Goal: Navigation & Orientation: Find specific page/section

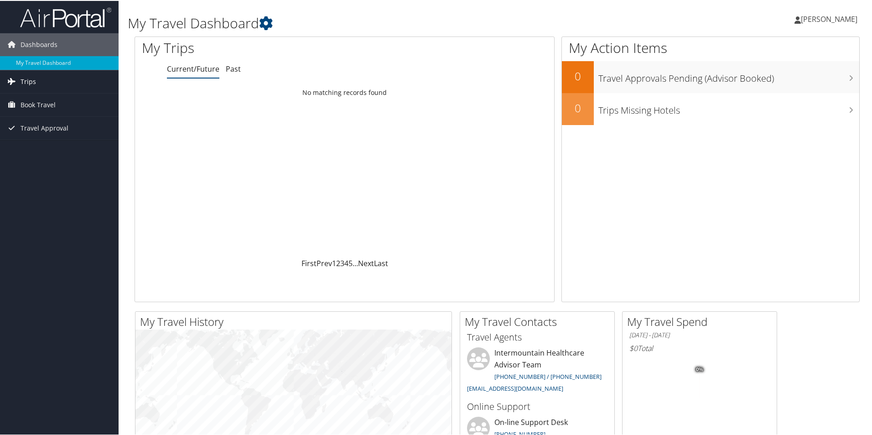
click at [27, 78] on span "Trips" at bounding box center [29, 80] width 16 height 23
click at [36, 111] on link "Past Trips" at bounding box center [59, 113] width 119 height 14
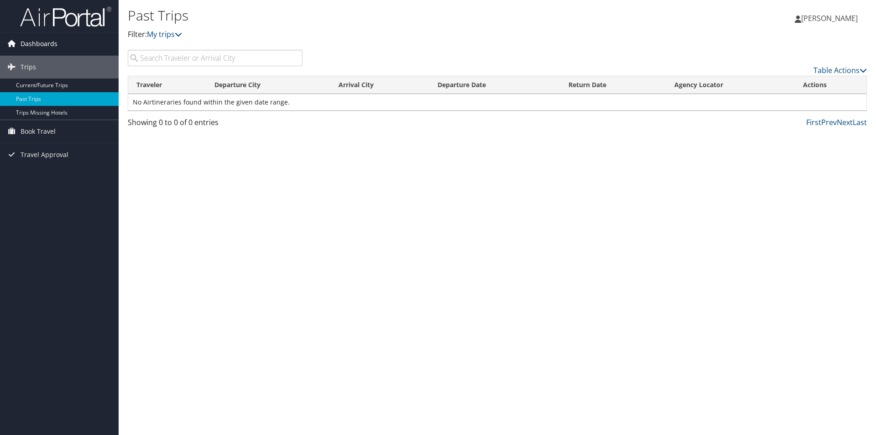
click at [44, 42] on span "Dashboards" at bounding box center [39, 43] width 37 height 23
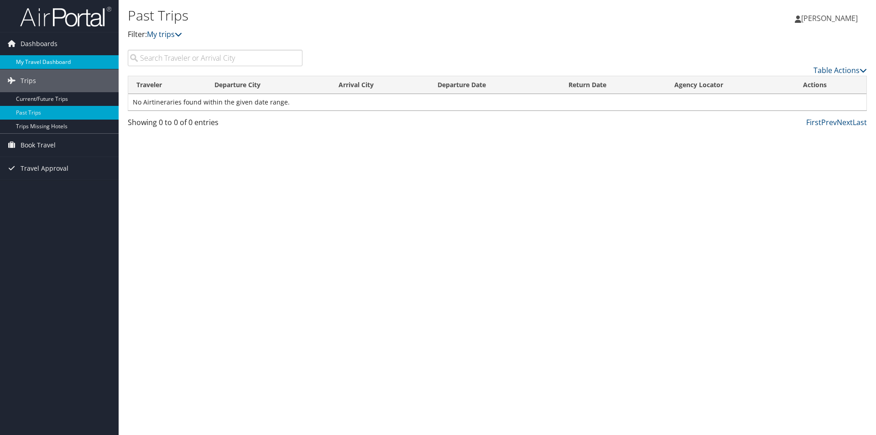
click at [42, 61] on link "My Travel Dashboard" at bounding box center [59, 62] width 119 height 14
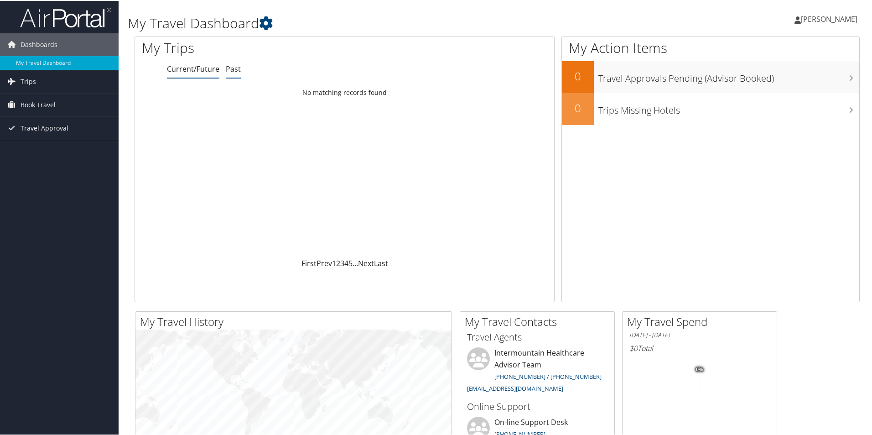
click at [235, 68] on link "Past" at bounding box center [233, 68] width 15 height 10
click at [823, 18] on span "[PERSON_NAME]" at bounding box center [829, 18] width 57 height 10
click at [484, 223] on div "Loading... No matching records found" at bounding box center [344, 169] width 419 height 173
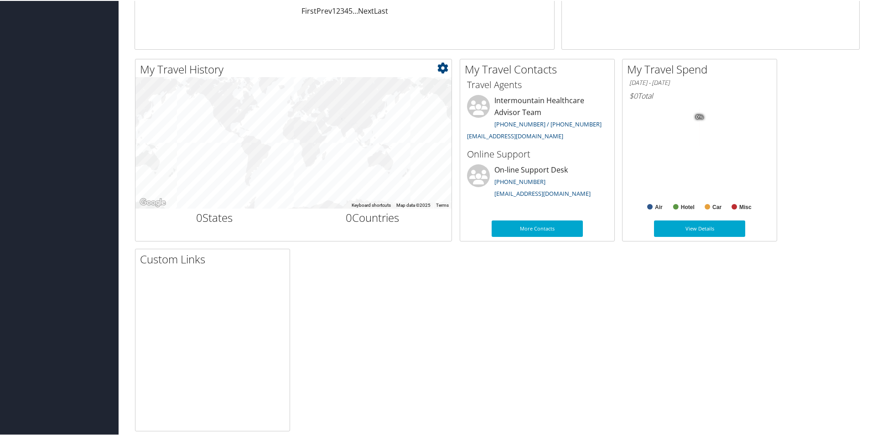
scroll to position [264, 0]
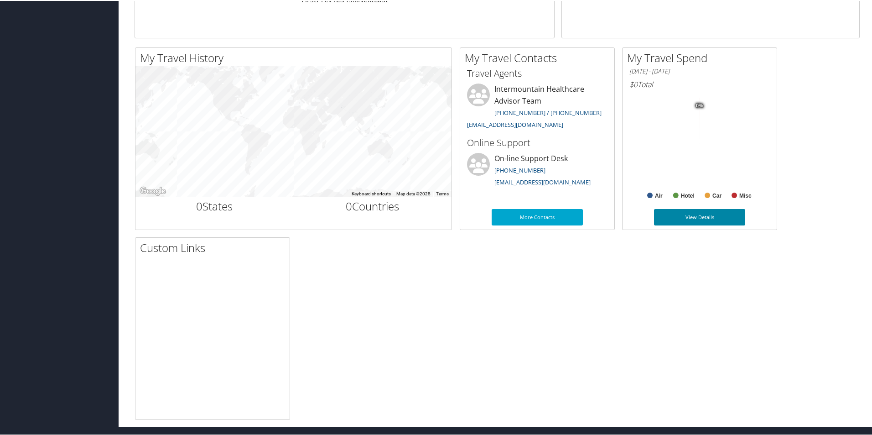
click at [694, 211] on link "View Details" at bounding box center [699, 216] width 91 height 16
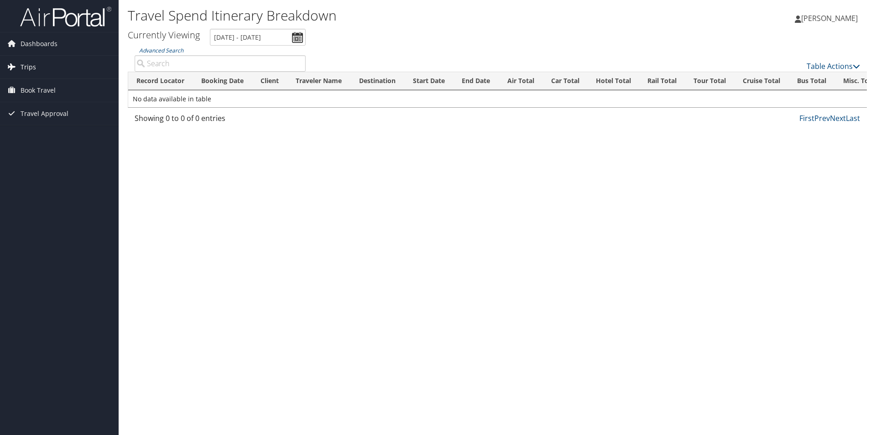
click at [28, 65] on span "Trips" at bounding box center [29, 67] width 16 height 23
click at [33, 115] on link "Trips Missing Hotels" at bounding box center [59, 113] width 119 height 14
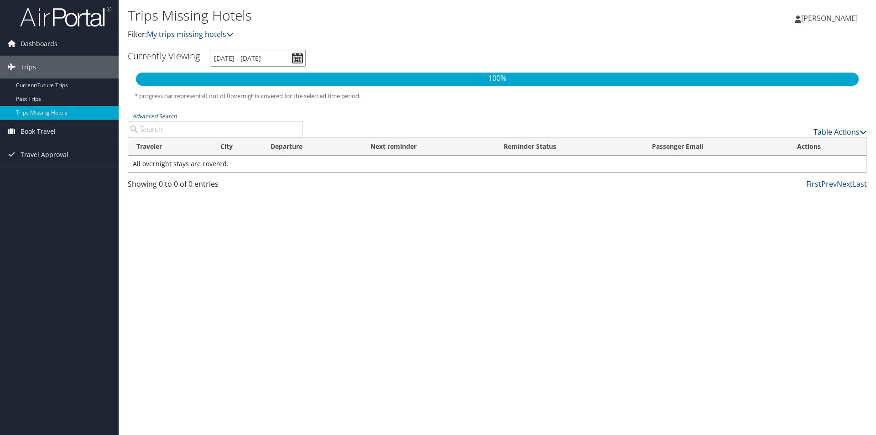
click at [300, 56] on input "10/8/2025 - 1/8/2026" at bounding box center [258, 58] width 96 height 17
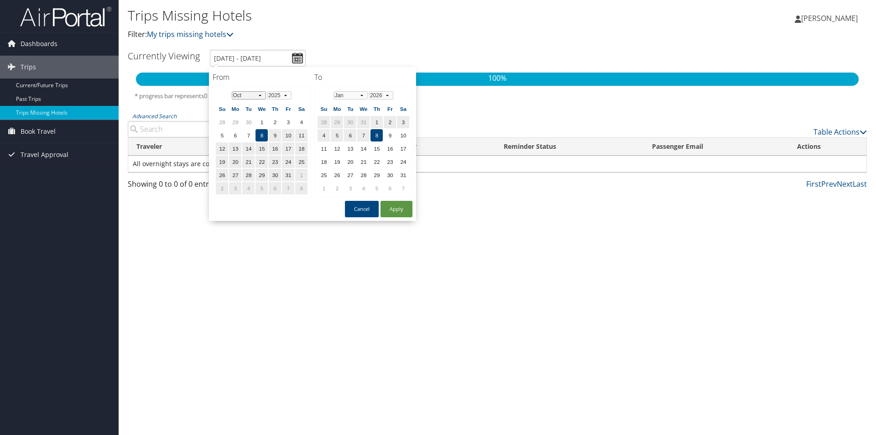
click at [260, 94] on select "Jan Feb Mar Apr May Jun Jul Aug Sep Oct Nov Dec" at bounding box center [249, 95] width 34 height 8
click at [238, 122] on td "1" at bounding box center [235, 122] width 12 height 12
click at [379, 136] on td "8" at bounding box center [376, 135] width 12 height 12
click at [394, 206] on button "Apply" at bounding box center [396, 209] width 32 height 16
type input "9/1/2025 - 1/8/2026"
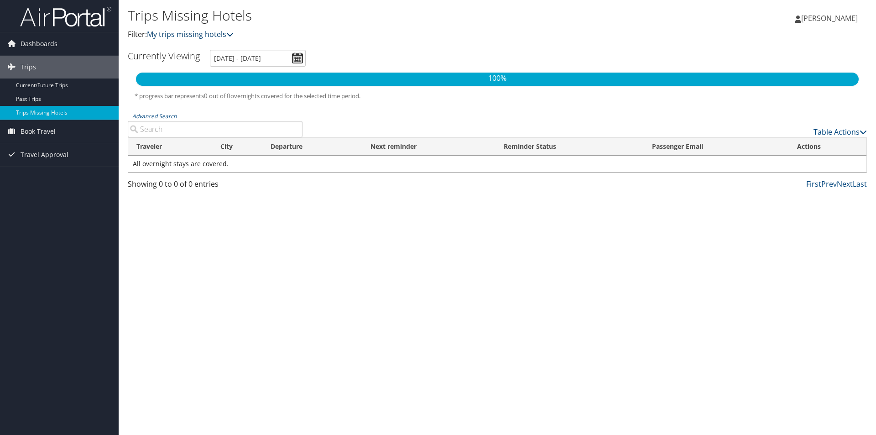
click at [226, 32] on link "My trips missing hotels" at bounding box center [190, 34] width 87 height 10
click at [233, 34] on icon at bounding box center [229, 34] width 7 height 7
click at [34, 95] on link "Past Trips" at bounding box center [59, 99] width 119 height 14
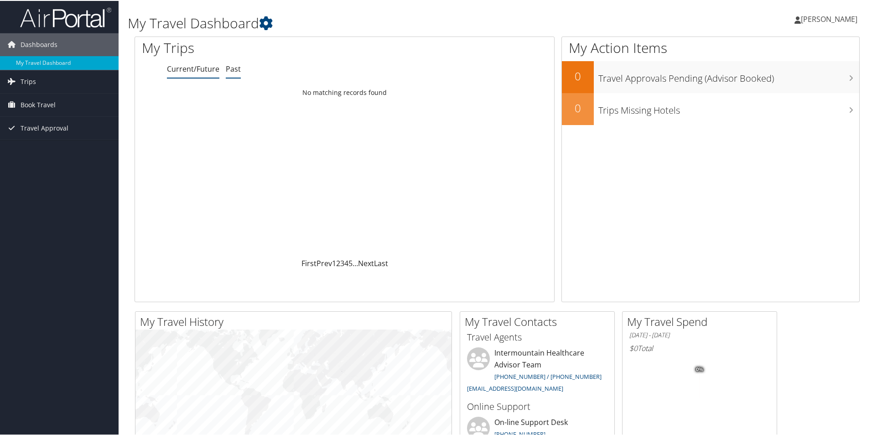
click at [233, 72] on link "Past" at bounding box center [233, 68] width 15 height 10
click at [32, 17] on img at bounding box center [65, 16] width 91 height 21
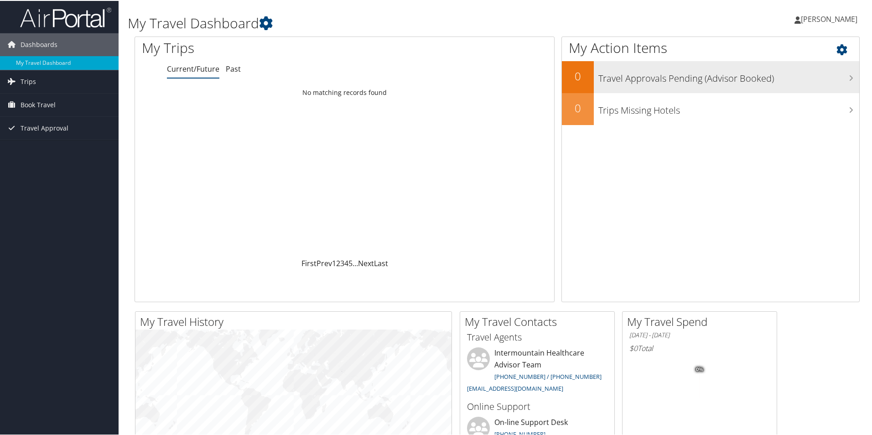
click at [803, 82] on h3 "Travel Approvals Pending (Advisor Booked)" at bounding box center [728, 75] width 261 height 17
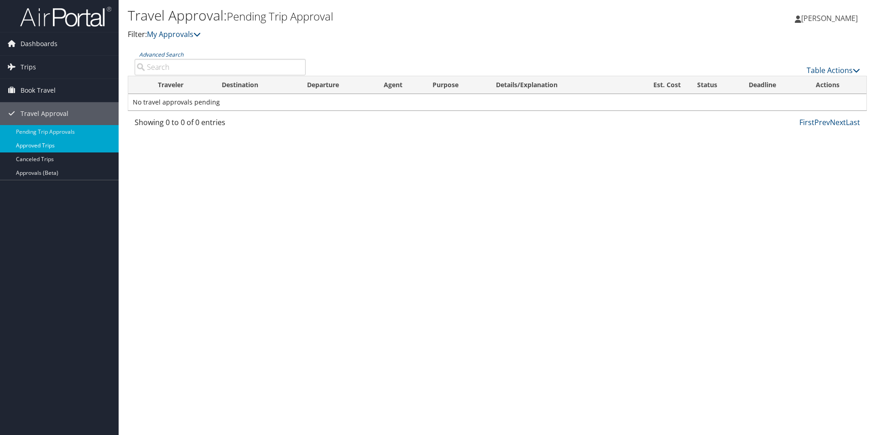
click at [43, 146] on link "Approved Trips" at bounding box center [59, 146] width 119 height 14
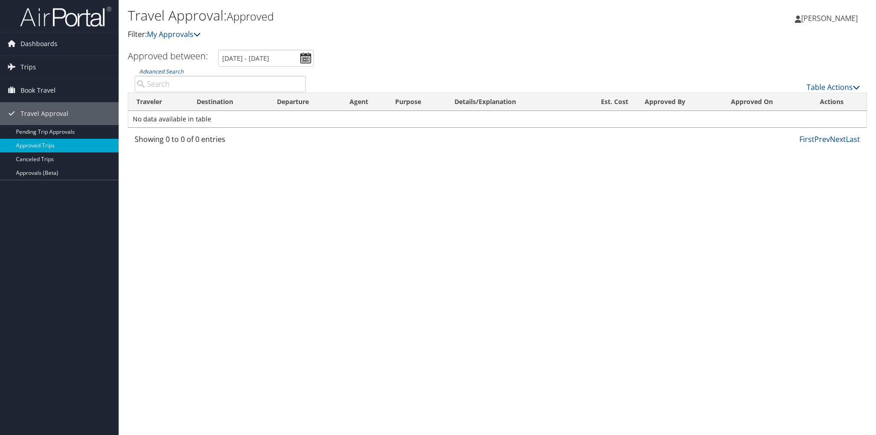
click at [803, 14] on link "[PERSON_NAME]" at bounding box center [831, 18] width 72 height 27
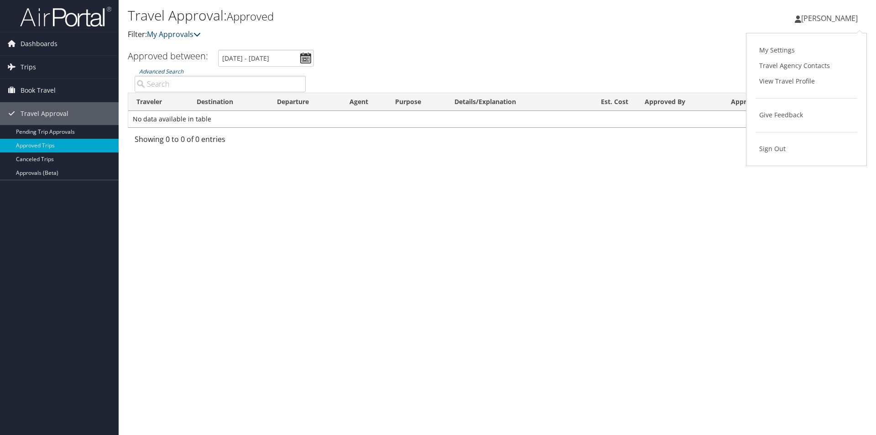
click at [658, 30] on div "[PERSON_NAME] [PERSON_NAME] My Settings Travel Agency Contacts View Travel Prof…" at bounding box center [730, 22] width 292 height 35
